Goal: Information Seeking & Learning: Check status

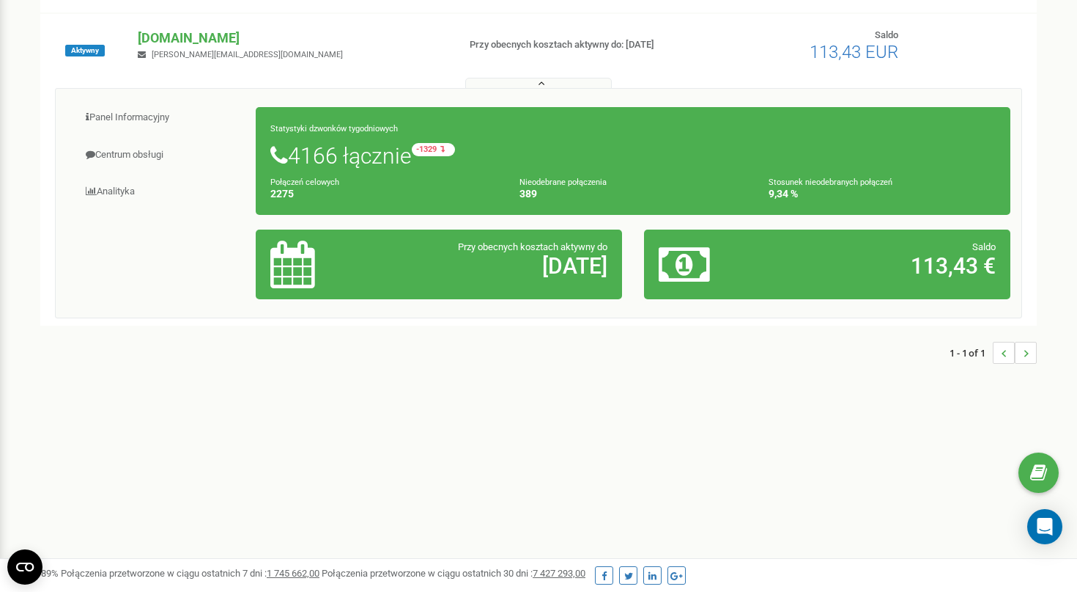
scroll to position [147, 0]
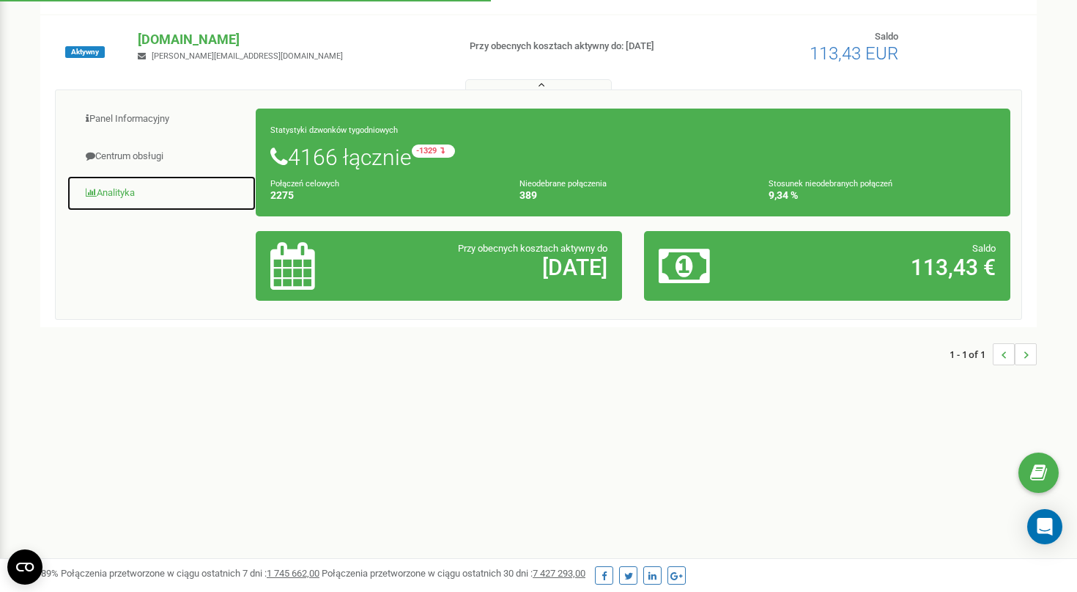
click at [128, 193] on link "Analityka" at bounding box center [162, 193] width 190 height 36
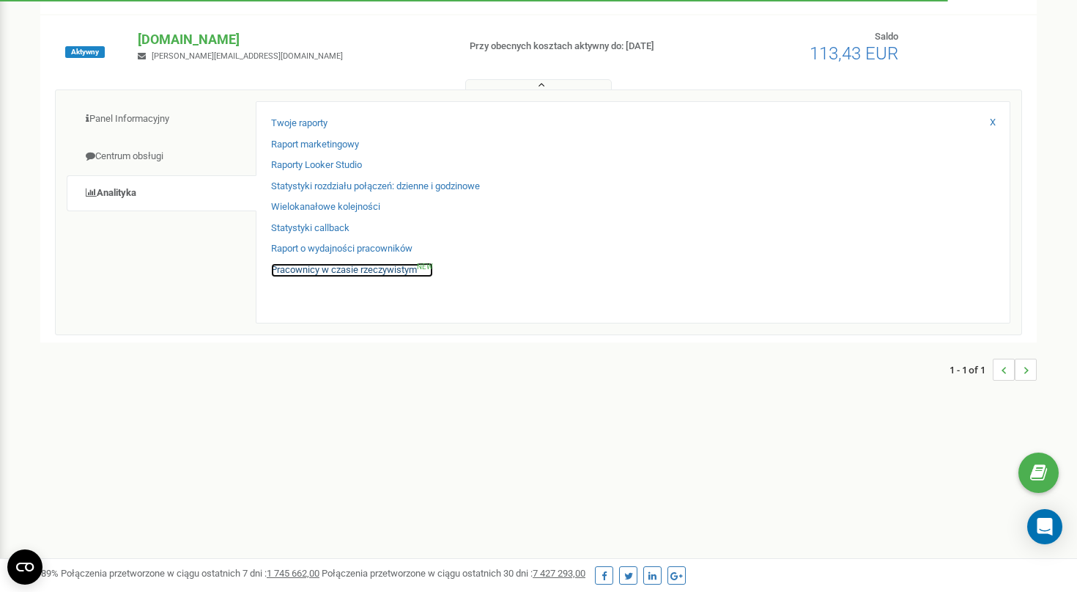
click at [355, 269] on link "Pracownicy w czasie rzeczywistym NEW" at bounding box center [352, 270] width 162 height 14
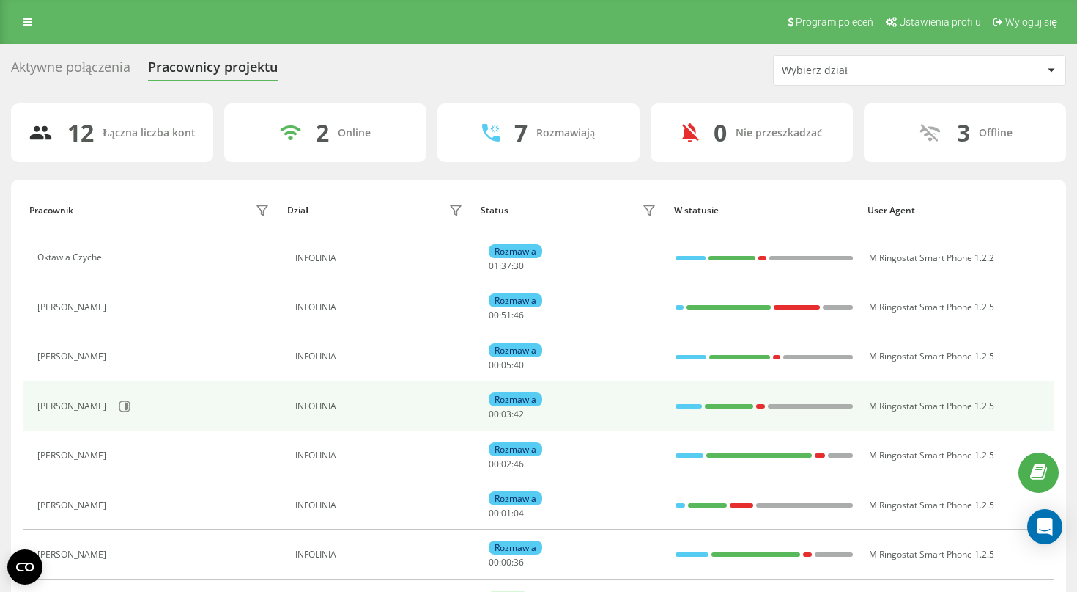
click at [581, 320] on tbody "[PERSON_NAME] INFOLINIA Rozmawia 01 : 37 : 30 M Ringostat Smart Phone 1.2.2 [PE…" at bounding box center [539, 529] width 1032 height 593
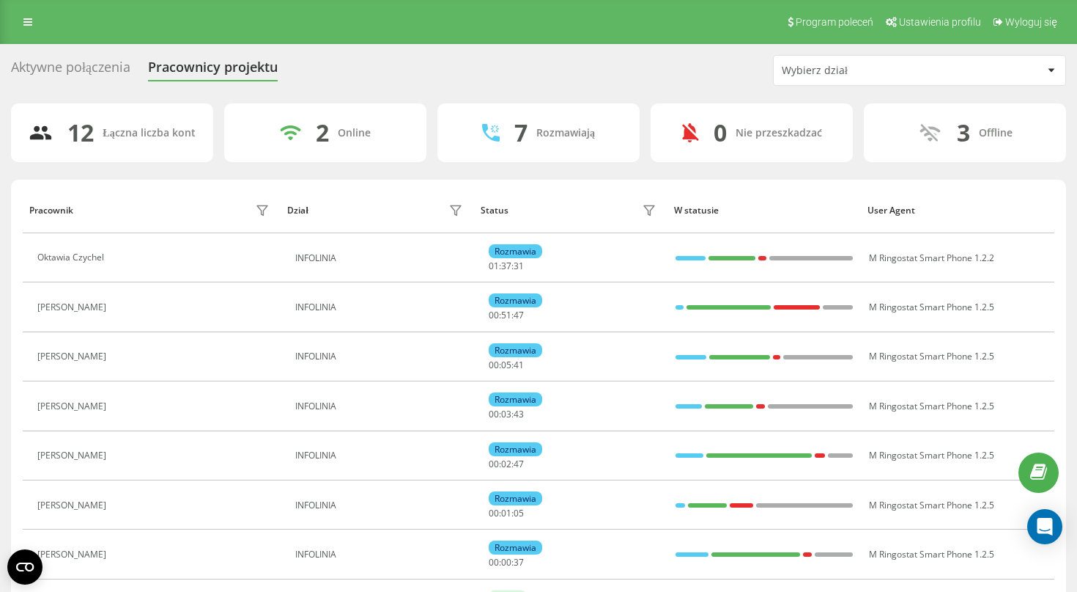
click at [122, 56] on div "Aktywne połączenia Pracownicy projektu Wybierz dział" at bounding box center [538, 70] width 1055 height 31
click at [118, 71] on div "Aktywne połączenia" at bounding box center [70, 70] width 119 height 23
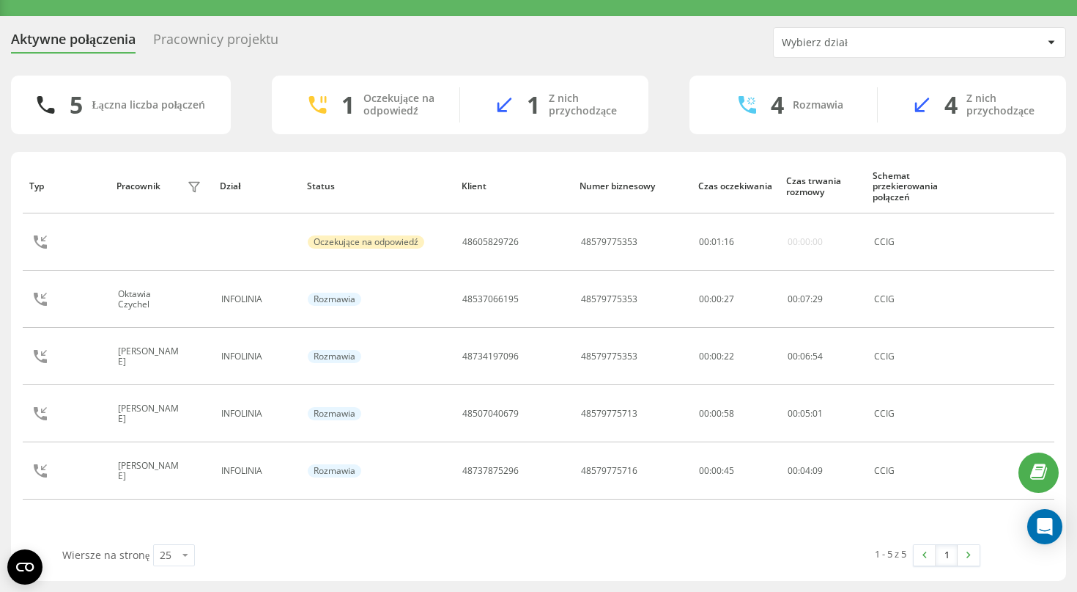
scroll to position [27, 0]
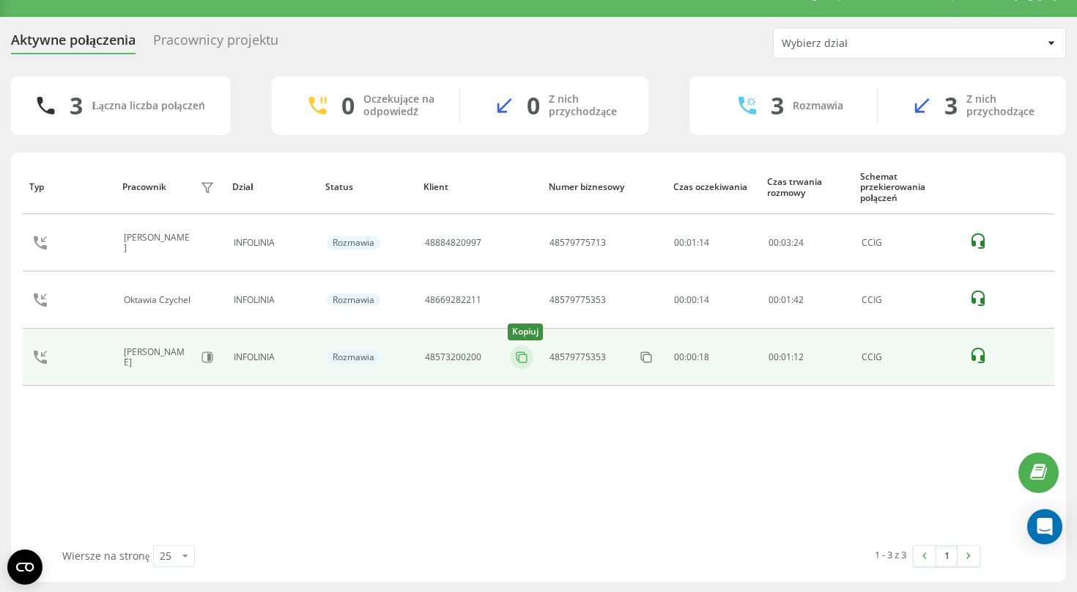
click at [527, 359] on rect at bounding box center [523, 358] width 8 height 8
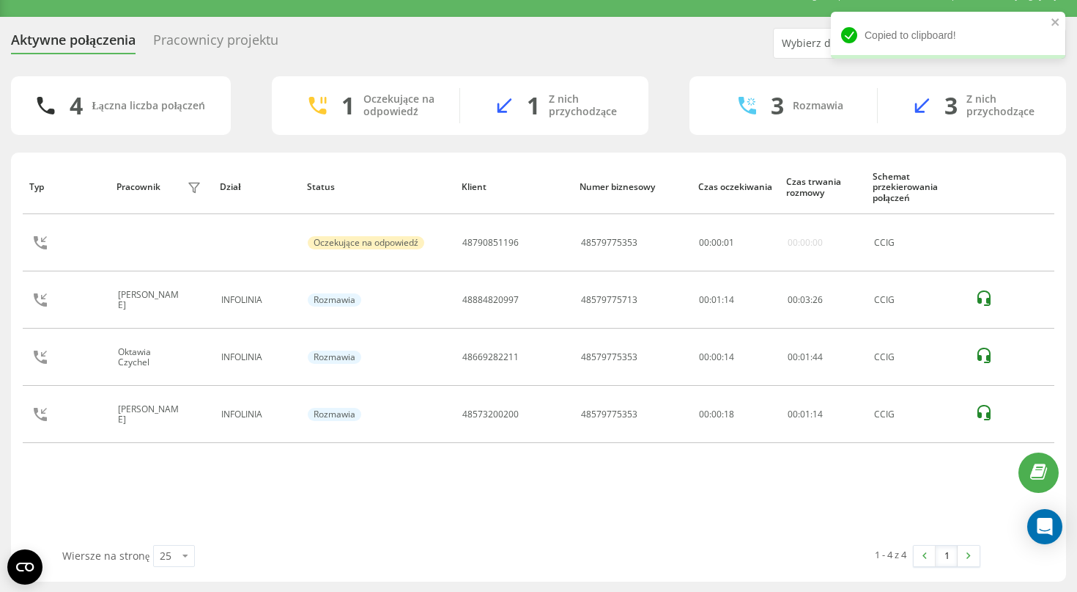
scroll to position [0, 0]
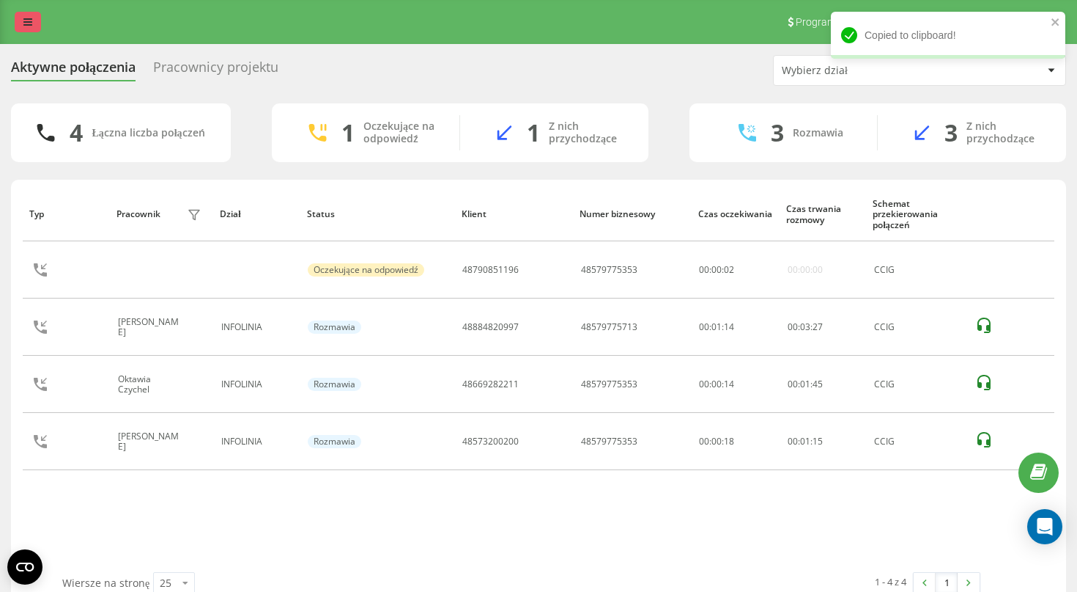
click at [29, 26] on icon at bounding box center [27, 22] width 9 height 10
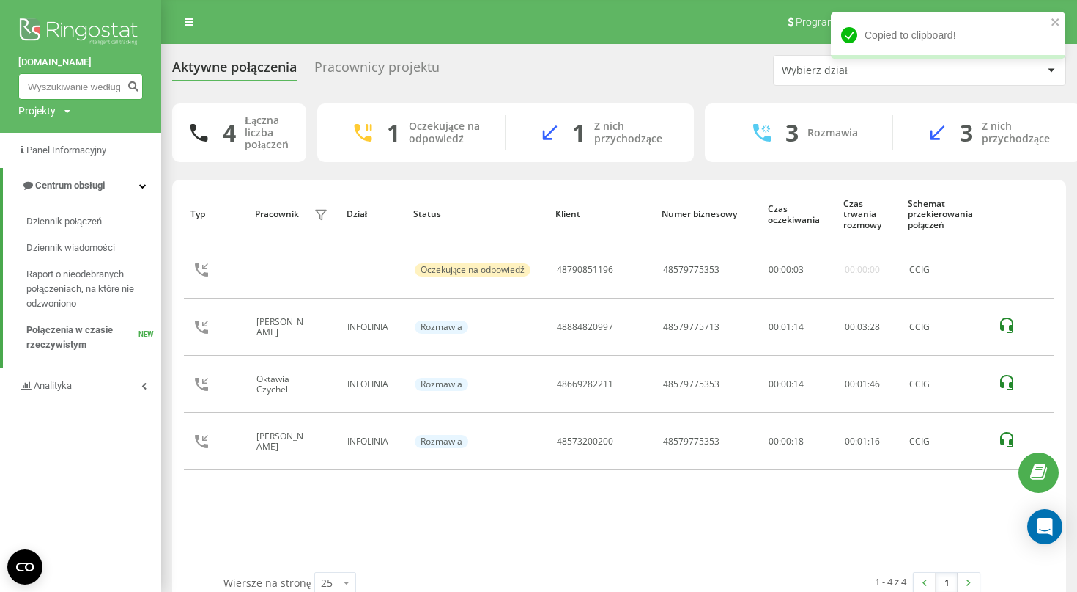
click at [89, 85] on input at bounding box center [80, 86] width 125 height 26
paste input "48573200200"
type input "48573200200"
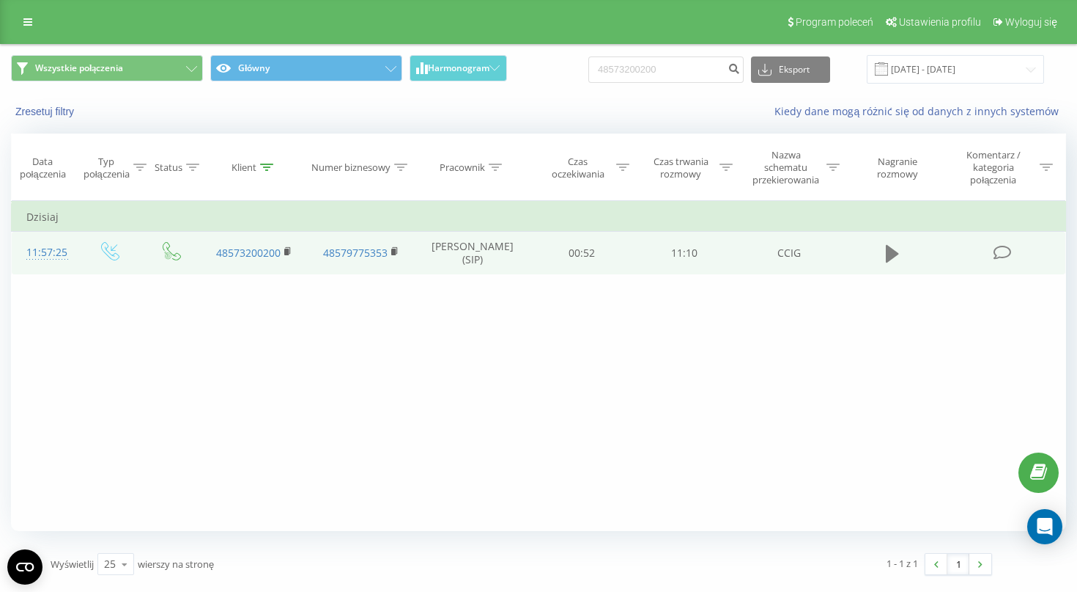
click at [886, 259] on icon at bounding box center [892, 254] width 13 height 18
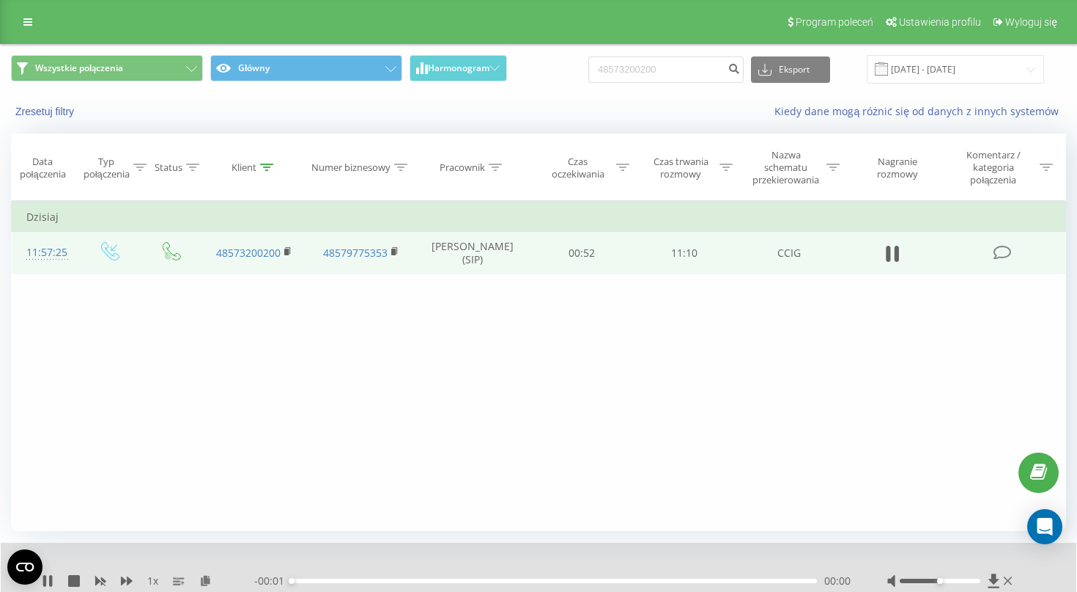
scroll to position [53, 0]
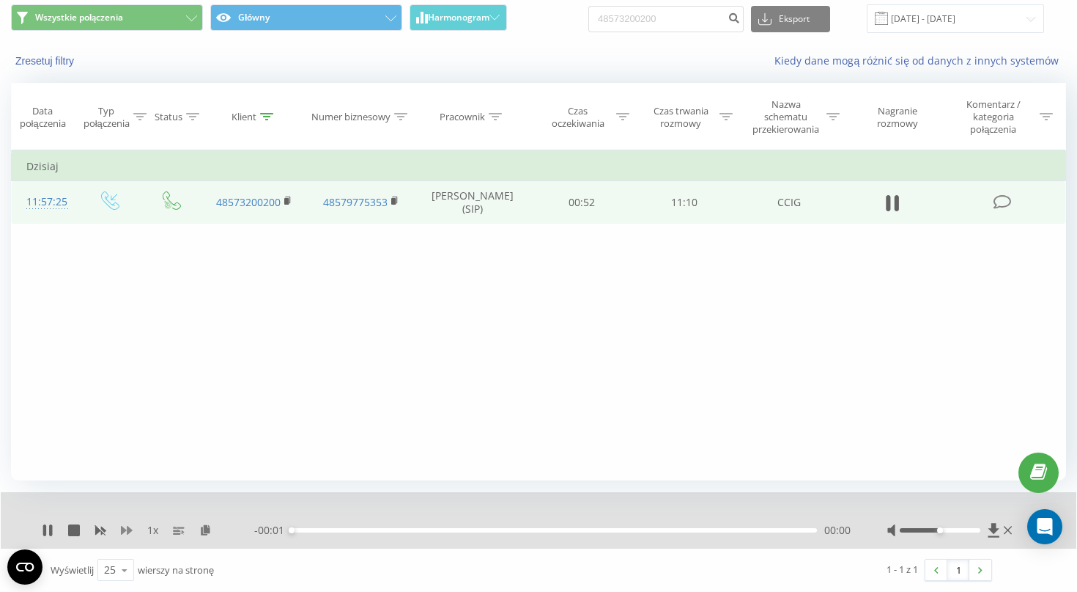
click at [128, 535] on icon at bounding box center [127, 530] width 12 height 12
click at [976, 533] on div at bounding box center [952, 530] width 128 height 15
click at [975, 530] on div at bounding box center [940, 530] width 81 height 4
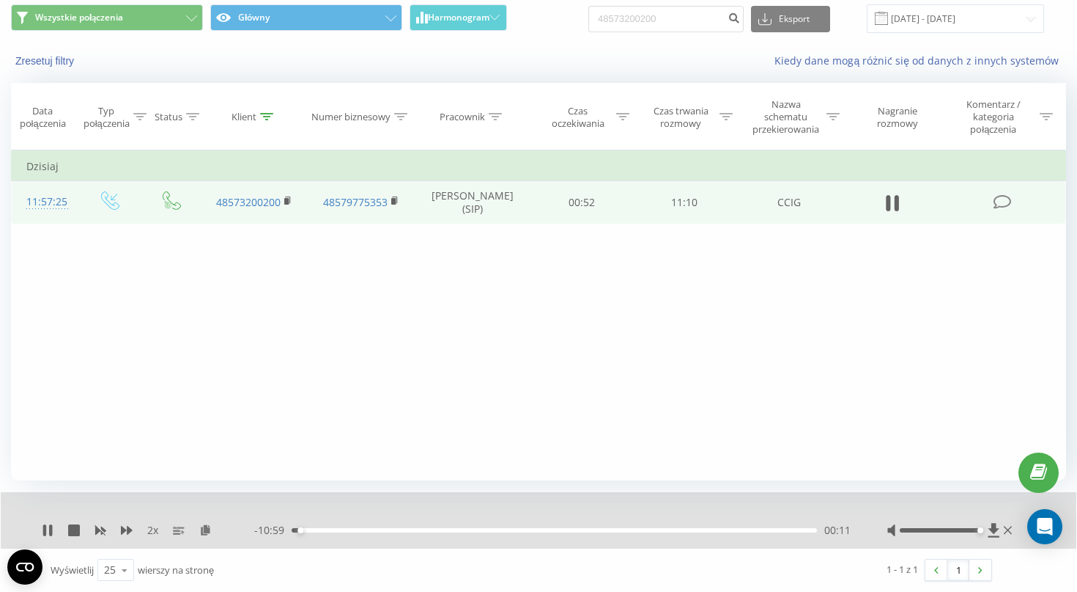
drag, startPoint x: 976, startPoint y: 530, endPoint x: 1003, endPoint y: 526, distance: 27.4
click at [1003, 526] on div at bounding box center [952, 530] width 128 height 15
drag, startPoint x: 617, startPoint y: 197, endPoint x: 493, endPoint y: 197, distance: 124.6
click at [498, 197] on tr "11:57:25 48573200200 48579775353 [PERSON_NAME] (SIP) 00:52 11:10 CCIG" at bounding box center [539, 202] width 1055 height 43
click at [296, 200] on td "48573200200" at bounding box center [254, 202] width 107 height 43
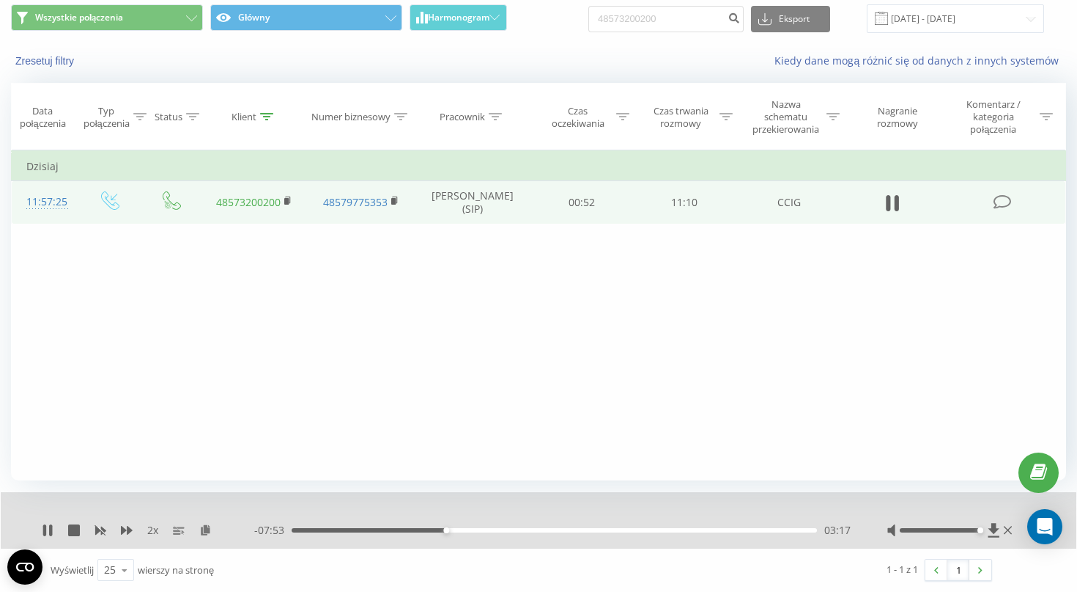
click at [281, 202] on link "48573200200" at bounding box center [248, 202] width 65 height 14
click at [290, 202] on icon at bounding box center [288, 201] width 8 height 10
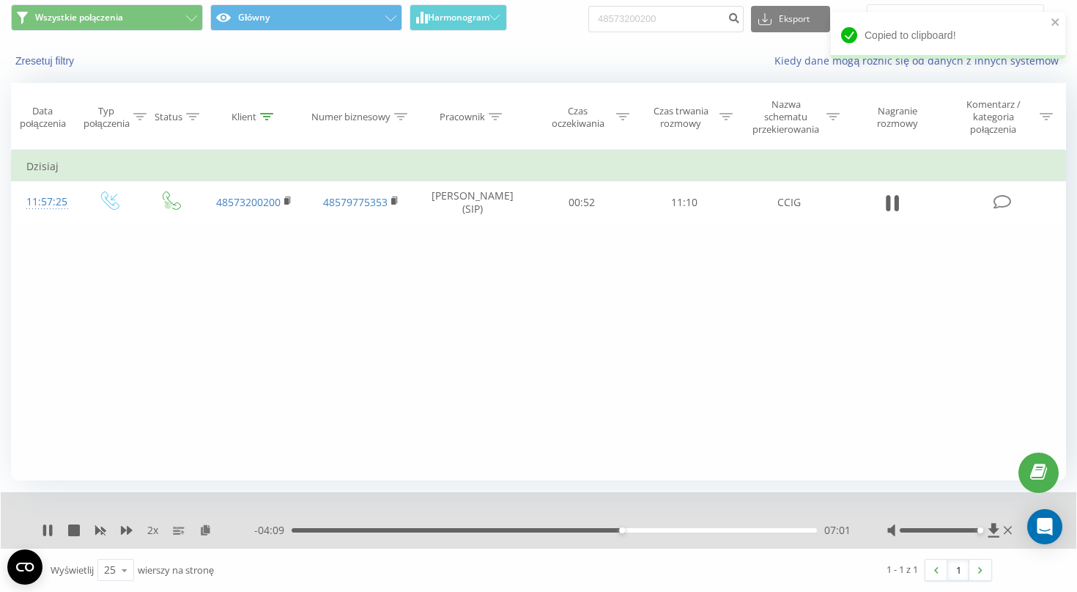
click at [858, 546] on div "2 x - 04:09 07:01 07:01" at bounding box center [539, 520] width 1076 height 56
click at [179, 551] on div "Wyświetlij 25 10 25 50 100 wierszy na stronę" at bounding box center [281, 569] width 482 height 43
click at [602, 437] on div "Filtruj według warunków Jest równe Wprowadź wartość Anuluj OK Filtruj według wa…" at bounding box center [538, 315] width 1055 height 330
click at [221, 528] on div "2 x" at bounding box center [148, 530] width 213 height 15
click at [611, 530] on div "06:46" at bounding box center [555, 530] width 526 height 4
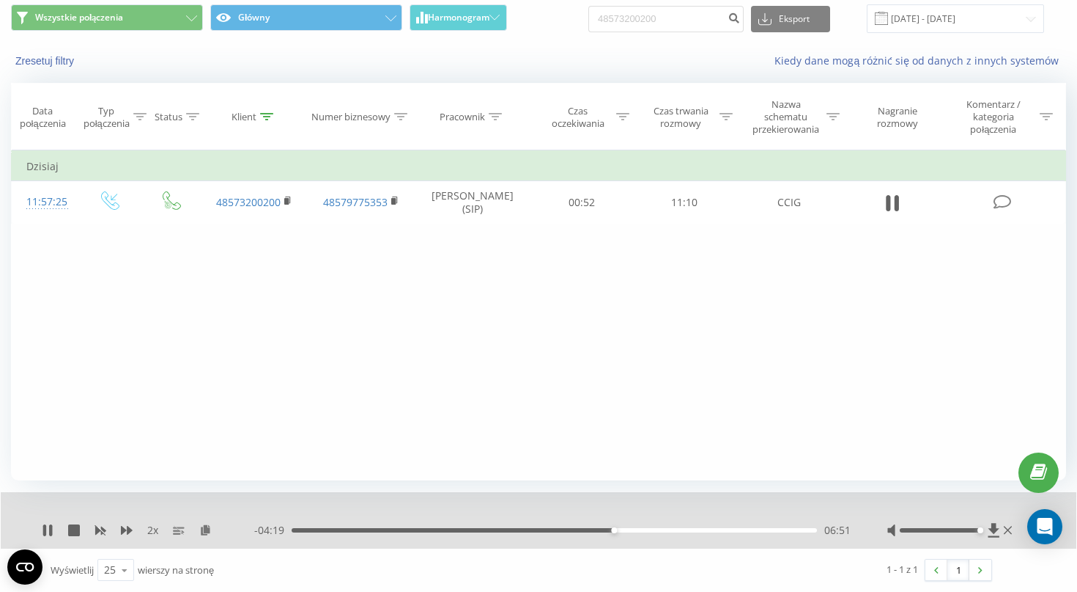
click at [592, 531] on div "06:51" at bounding box center [555, 530] width 526 height 4
click at [579, 529] on div "07:09" at bounding box center [555, 530] width 526 height 4
click at [129, 531] on icon at bounding box center [127, 530] width 12 height 9
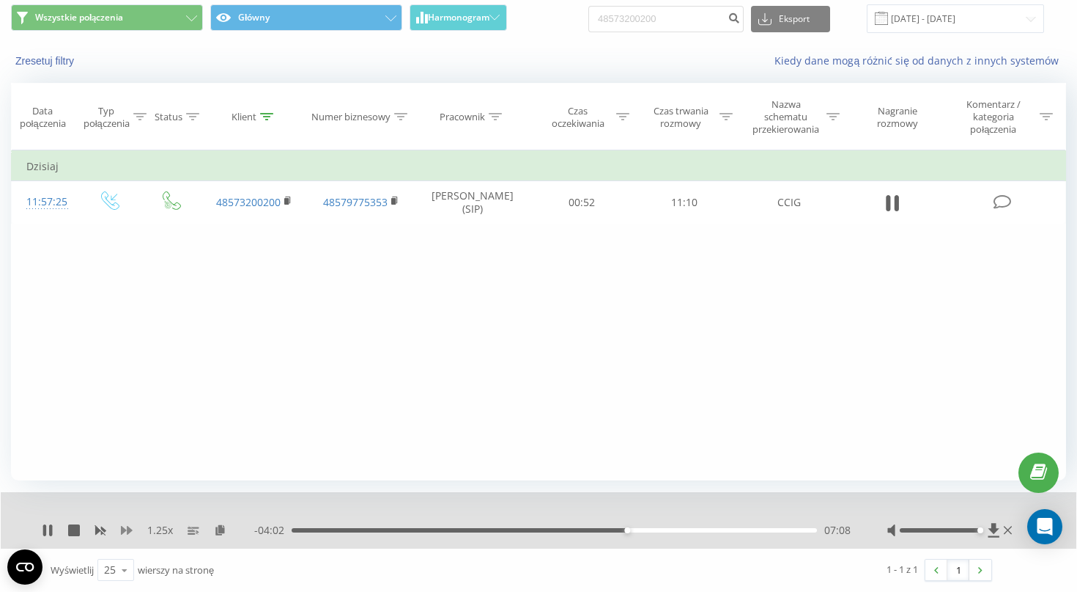
click at [130, 529] on icon at bounding box center [127, 530] width 12 height 9
click at [635, 530] on div "08:18" at bounding box center [555, 530] width 526 height 4
click at [128, 532] on icon at bounding box center [127, 530] width 12 height 9
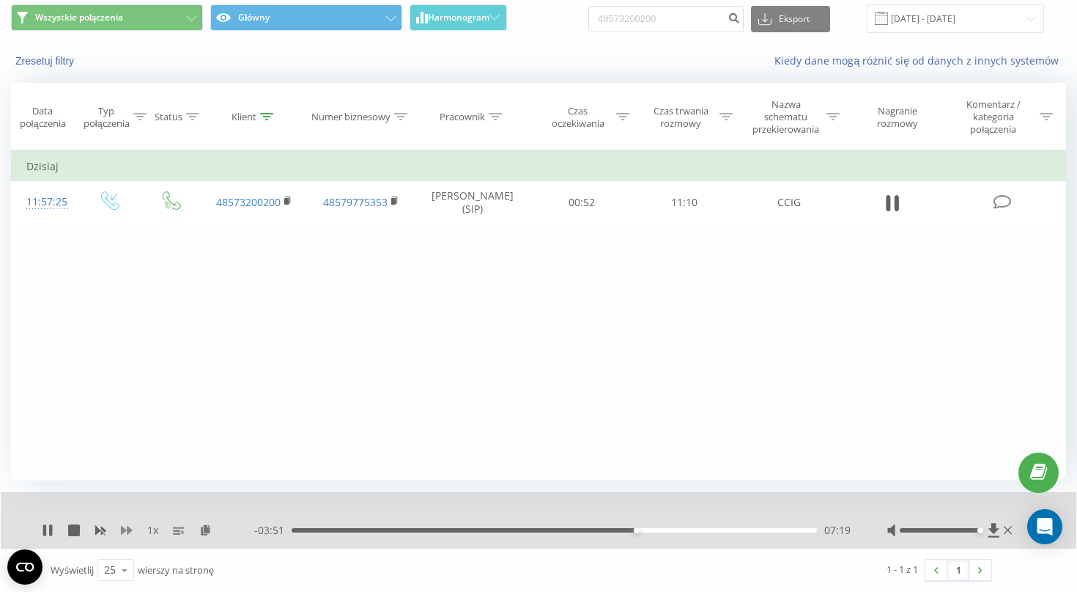
click at [128, 532] on icon at bounding box center [127, 530] width 12 height 9
click at [648, 533] on div "- 03:48 07:22 07:22" at bounding box center [552, 530] width 597 height 15
click at [645, 528] on div "07:23" at bounding box center [555, 530] width 526 height 4
click at [686, 529] on div "08:23" at bounding box center [555, 530] width 526 height 4
click at [701, 529] on div "08:23" at bounding box center [555, 530] width 526 height 4
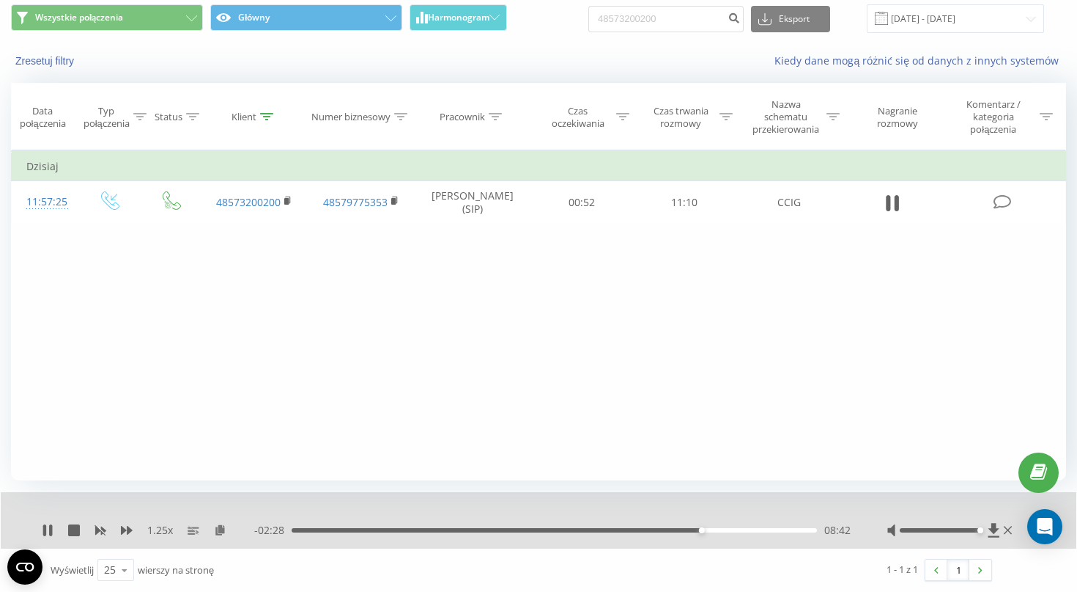
click at [713, 530] on div "08:42" at bounding box center [555, 530] width 526 height 4
click at [726, 530] on div "08:58" at bounding box center [555, 530] width 526 height 4
click at [744, 530] on div "09:14" at bounding box center [555, 530] width 526 height 4
click at [758, 531] on div "09:37" at bounding box center [555, 530] width 526 height 4
click at [773, 531] on div "10:14" at bounding box center [555, 530] width 526 height 4
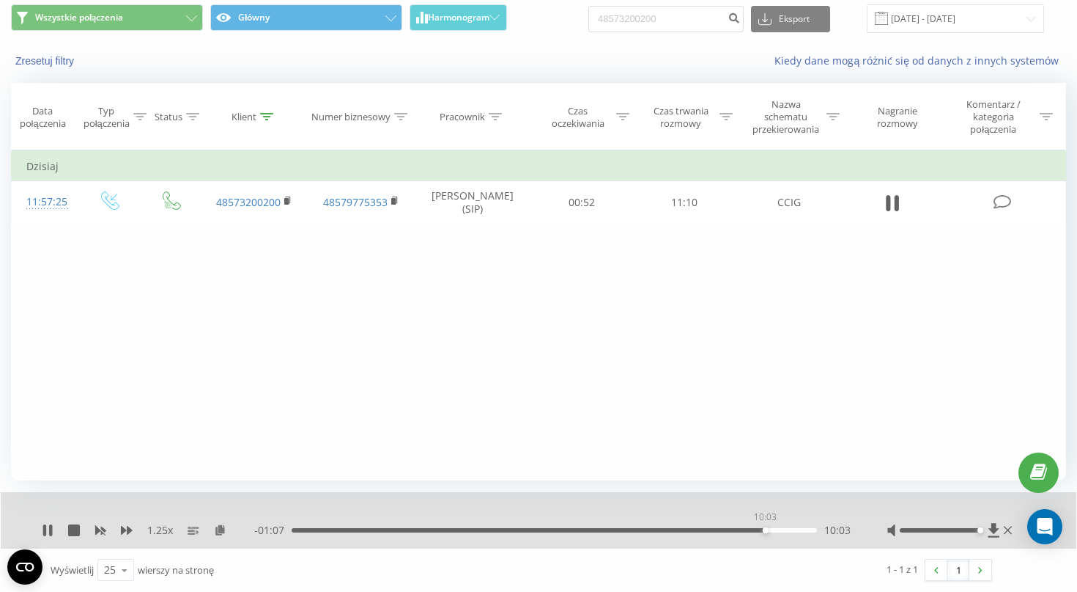
click at [765, 530] on div "10:03" at bounding box center [555, 530] width 526 height 4
click at [896, 207] on icon at bounding box center [897, 203] width 4 height 16
